Goal: Register for event/course

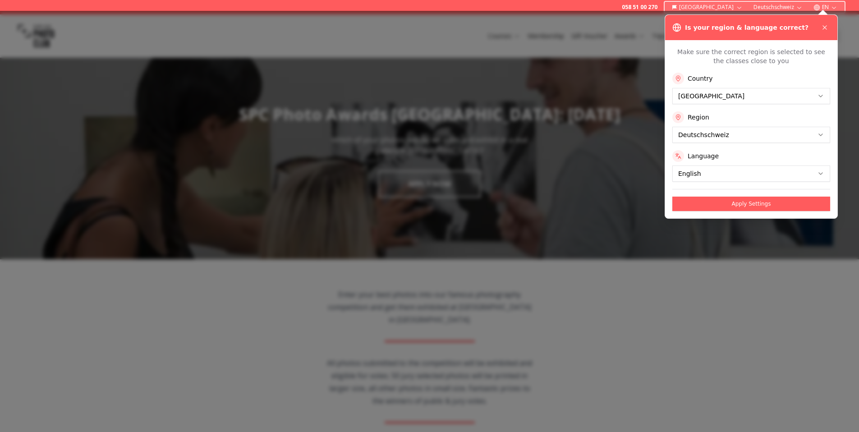
click at [824, 27] on icon at bounding box center [824, 27] width 7 height 7
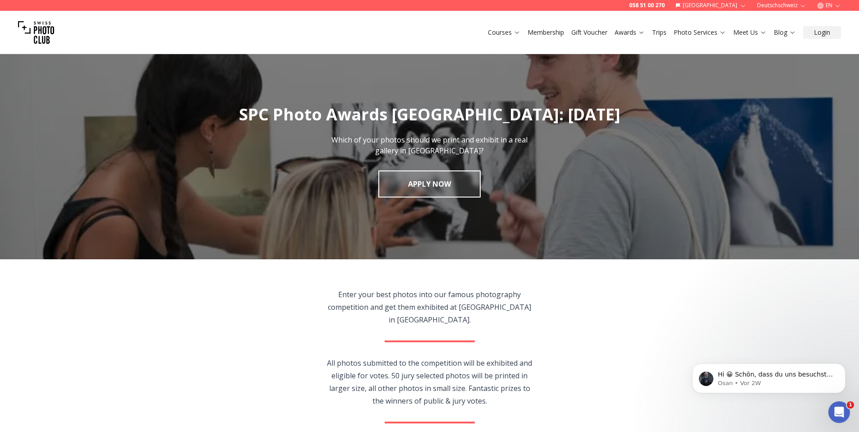
click at [46, 36] on img at bounding box center [36, 32] width 36 height 36
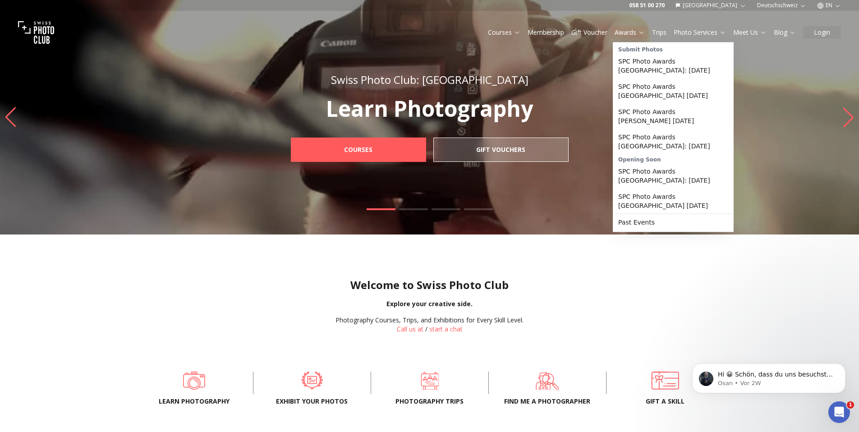
click at [634, 34] on link "Awards" at bounding box center [630, 32] width 30 height 9
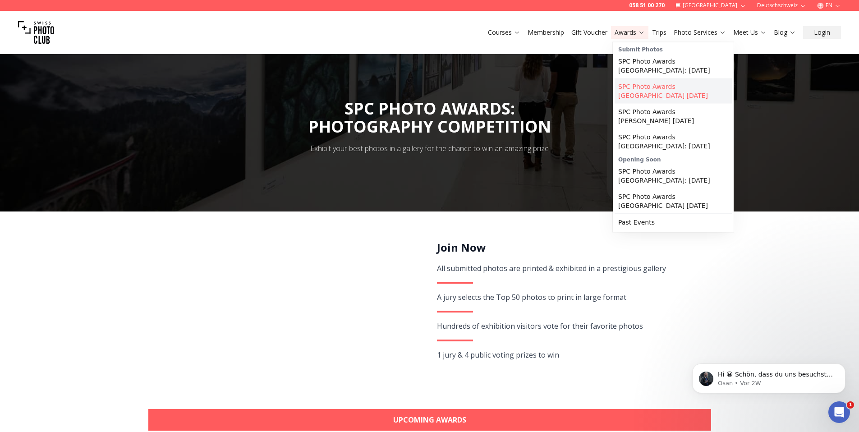
scroll to position [2, 0]
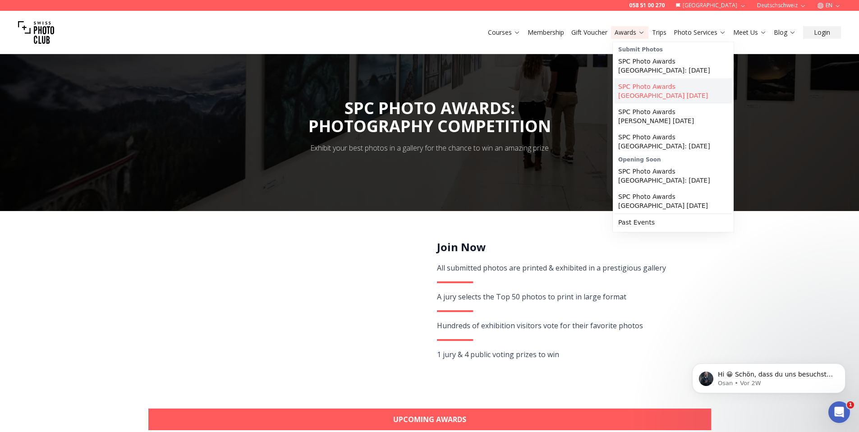
click at [655, 91] on link "SPC Photo Awards [GEOGRAPHIC_DATA] [DATE]" at bounding box center [673, 90] width 117 height 25
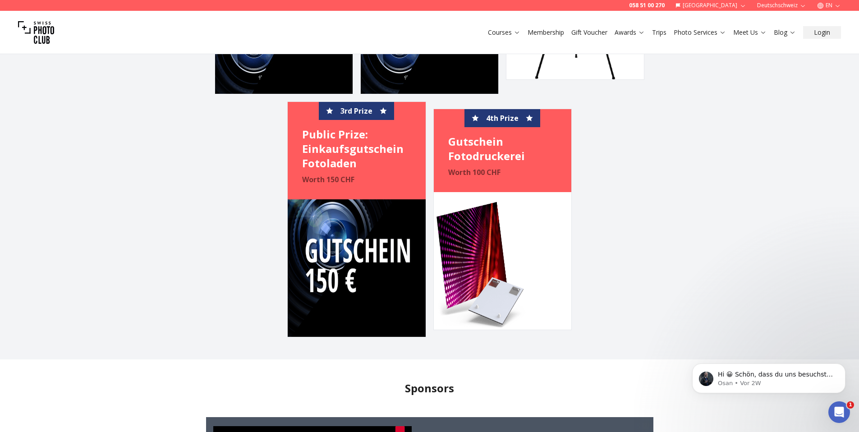
scroll to position [2531, 0]
